Goal: Find contact information: Find contact information

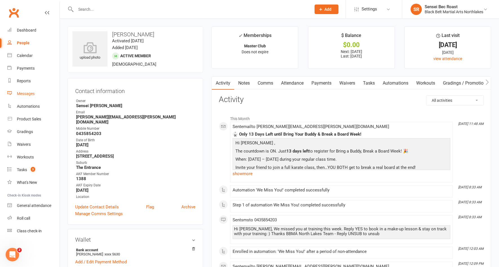
click at [26, 93] on div "Messages" at bounding box center [26, 93] width 18 height 5
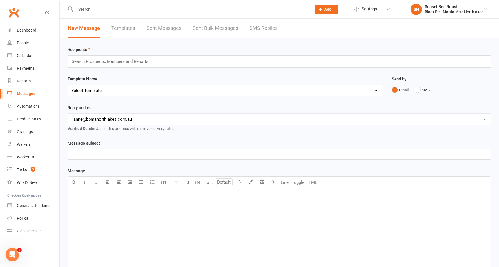
click at [120, 121] on select "[EMAIL_ADDRESS][DOMAIN_NAME] [PERSON_NAME][EMAIL_ADDRESS][DOMAIN_NAME] [EMAIL_A…" at bounding box center [279, 119] width 423 height 11
select select "4"
click at [68, 114] on select "[EMAIL_ADDRESS][DOMAIN_NAME] [PERSON_NAME][EMAIL_ADDRESS][DOMAIN_NAME] [EMAIL_A…" at bounding box center [279, 119] width 423 height 11
click at [117, 158] on p "﻿" at bounding box center [279, 154] width 417 height 7
click at [125, 27] on link "Templates" at bounding box center [123, 28] width 24 height 19
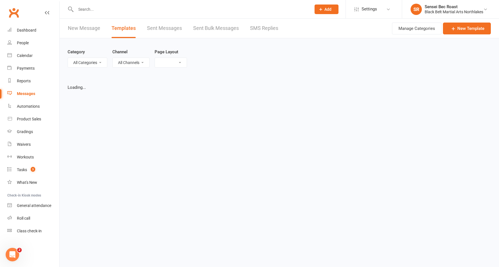
select select "grid"
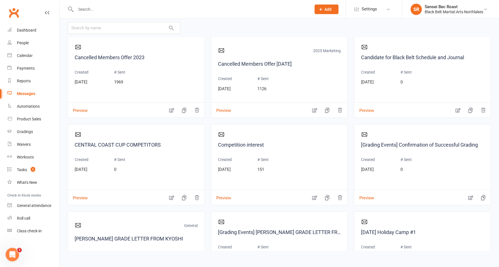
scroll to position [620, 0]
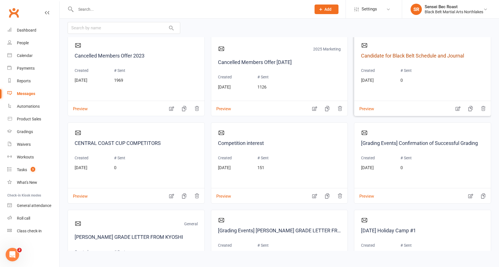
click at [383, 56] on link "Candidate for Black Belt Schedule and Journal" at bounding box center [422, 56] width 123 height 8
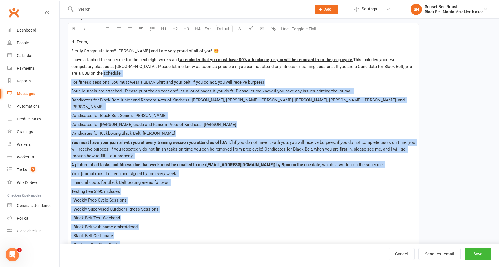
scroll to position [85, 0]
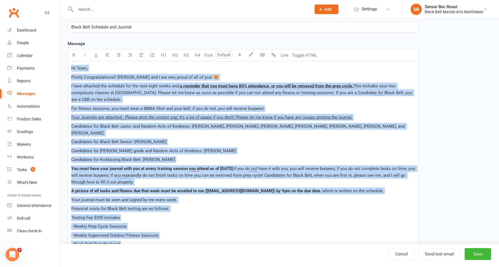
drag, startPoint x: 116, startPoint y: 196, endPoint x: 70, endPoint y: 71, distance: 132.8
click at [70, 71] on div "Hi Team, Firstly Congratulations!! [PERSON_NAME] and I are very proud of all of…" at bounding box center [243, 191] width 351 height 261
copy div "Lo Ipsu, Dolorsi Ametconsectetur!! Adipis Elitse doe T inc utla etdol ma ali en…"
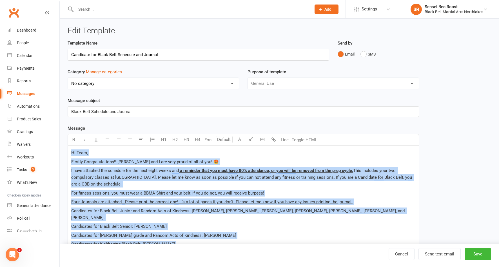
click at [110, 8] on input "text" at bounding box center [190, 9] width 233 height 8
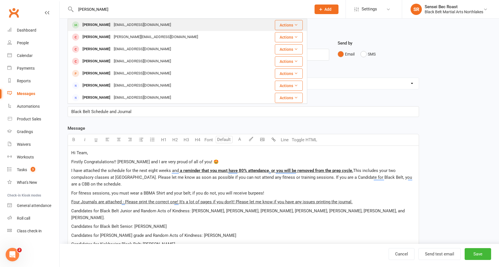
type input "[PERSON_NAME]"
click at [115, 24] on div "[EMAIL_ADDRESS][DOMAIN_NAME]" at bounding box center [142, 25] width 61 height 8
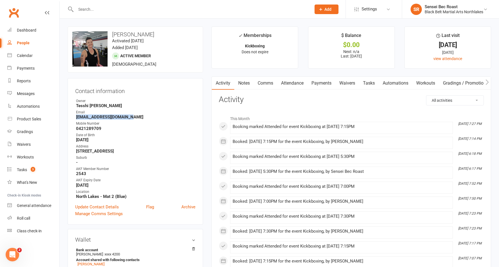
drag, startPoint x: 132, startPoint y: 117, endPoint x: 74, endPoint y: 117, distance: 57.8
click at [74, 117] on div "Contact information Owner Tesshi [PERSON_NAME] Email [EMAIL_ADDRESS][DOMAIN_NAM…" at bounding box center [136, 151] width 136 height 147
copy strong "[EMAIL_ADDRESS][DOMAIN_NAME]"
click at [105, 10] on input "text" at bounding box center [190, 9] width 233 height 8
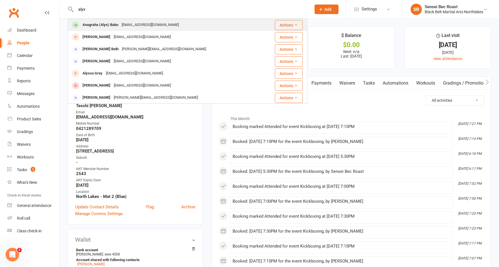
type input "alyx"
click at [106, 25] on div "Anugraha (Alyx) Babu" at bounding box center [100, 25] width 39 height 8
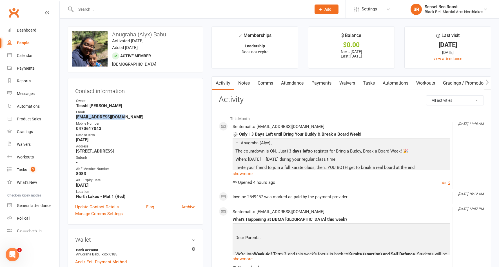
drag, startPoint x: 116, startPoint y: 118, endPoint x: 74, endPoint y: 118, distance: 41.4
click at [74, 118] on div "Contact information Owner Tesshi [PERSON_NAME] Email [EMAIL_ADDRESS][DOMAIN_NAM…" at bounding box center [136, 151] width 136 height 147
copy strong "[EMAIL_ADDRESS][DOMAIN_NAME]"
click at [133, 9] on input "text" at bounding box center [190, 9] width 233 height 8
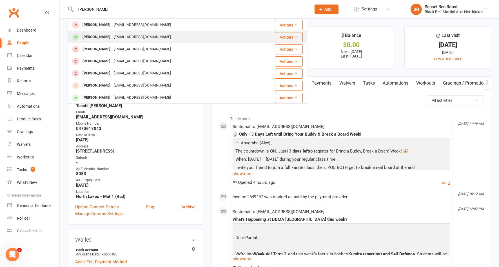
type input "[PERSON_NAME]"
click at [126, 34] on div "[EMAIL_ADDRESS][DOMAIN_NAME]" at bounding box center [142, 37] width 61 height 8
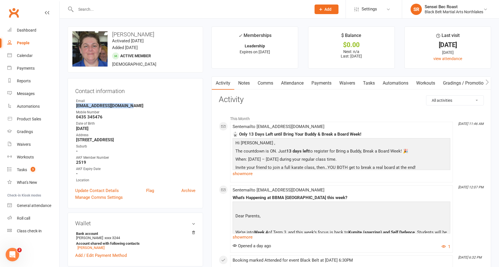
drag, startPoint x: 132, startPoint y: 105, endPoint x: 76, endPoint y: 108, distance: 57.0
click at [76, 108] on li "Email [EMAIL_ADDRESS][DOMAIN_NAME]" at bounding box center [135, 103] width 120 height 10
copy strong "[EMAIL_ADDRESS][DOMAIN_NAME]"
